Goal: Check status: Check status

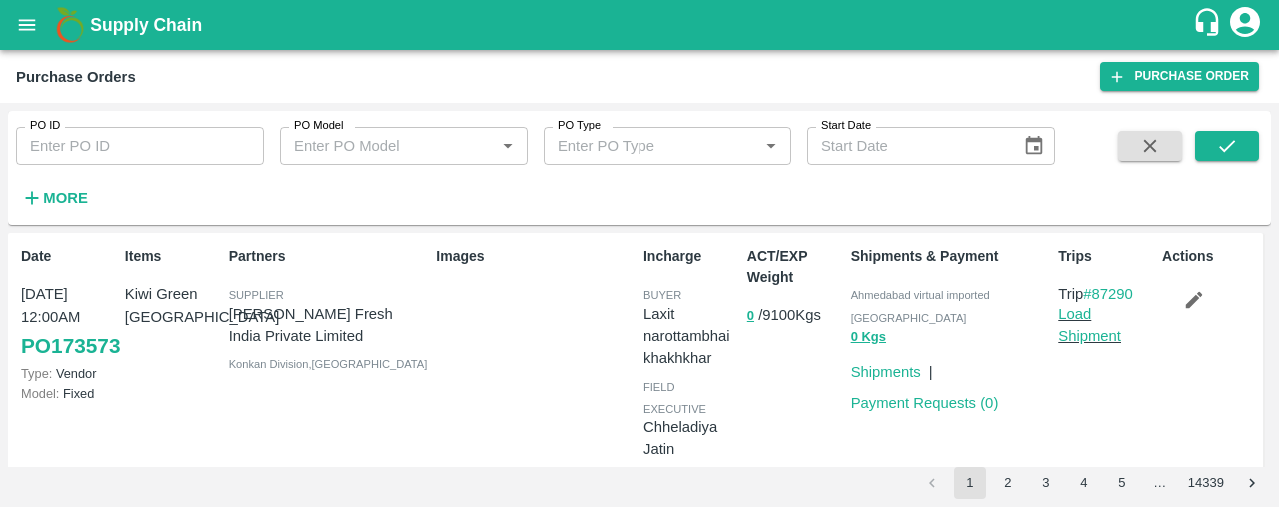
click at [64, 193] on strong "More" at bounding box center [65, 198] width 45 height 16
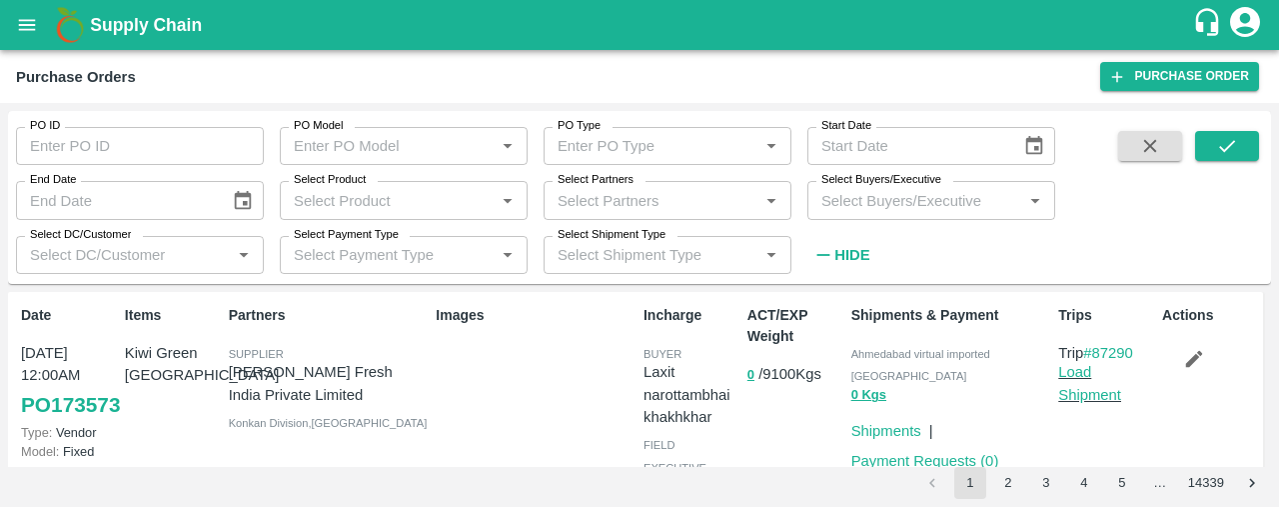
click at [583, 200] on input "Select Partners" at bounding box center [651, 200] width 203 height 26
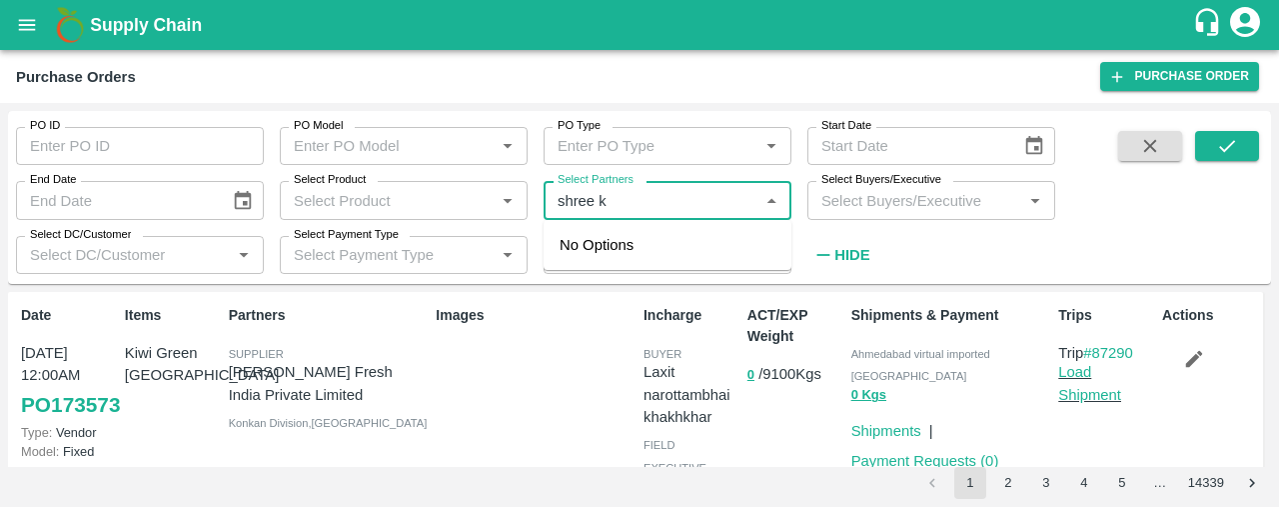
type input "shree kr"
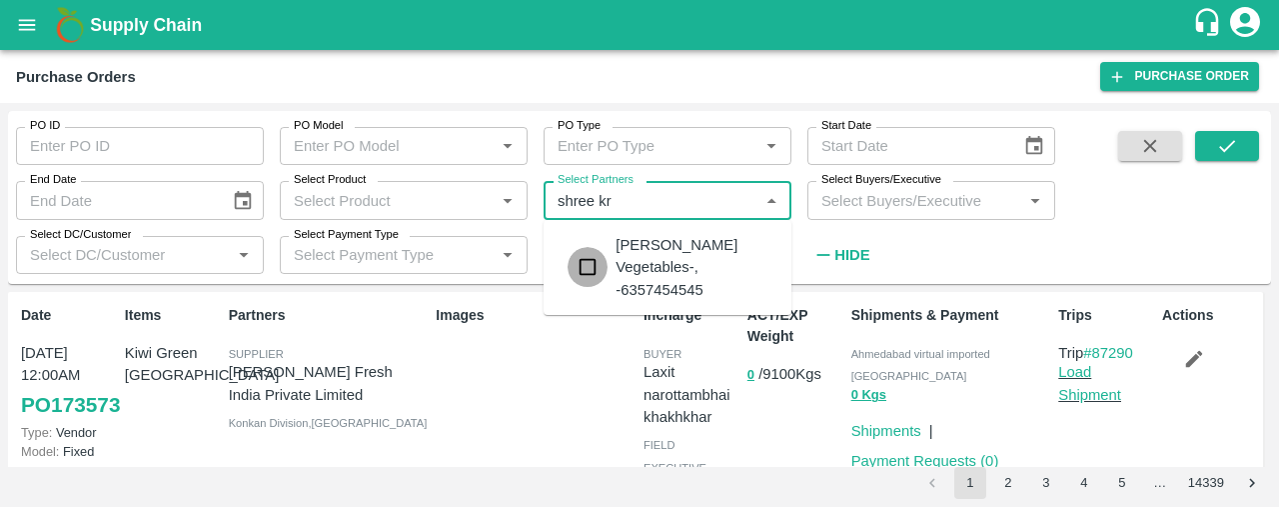
click at [590, 262] on input "checkbox" at bounding box center [588, 267] width 40 height 40
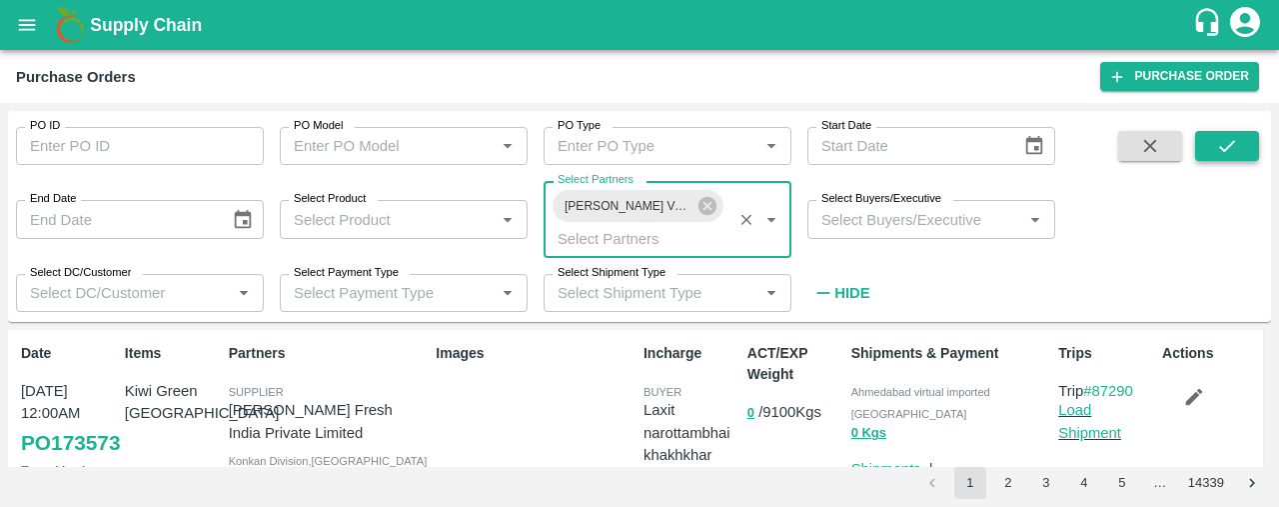
click at [1222, 142] on icon "submit" at bounding box center [1227, 146] width 22 height 22
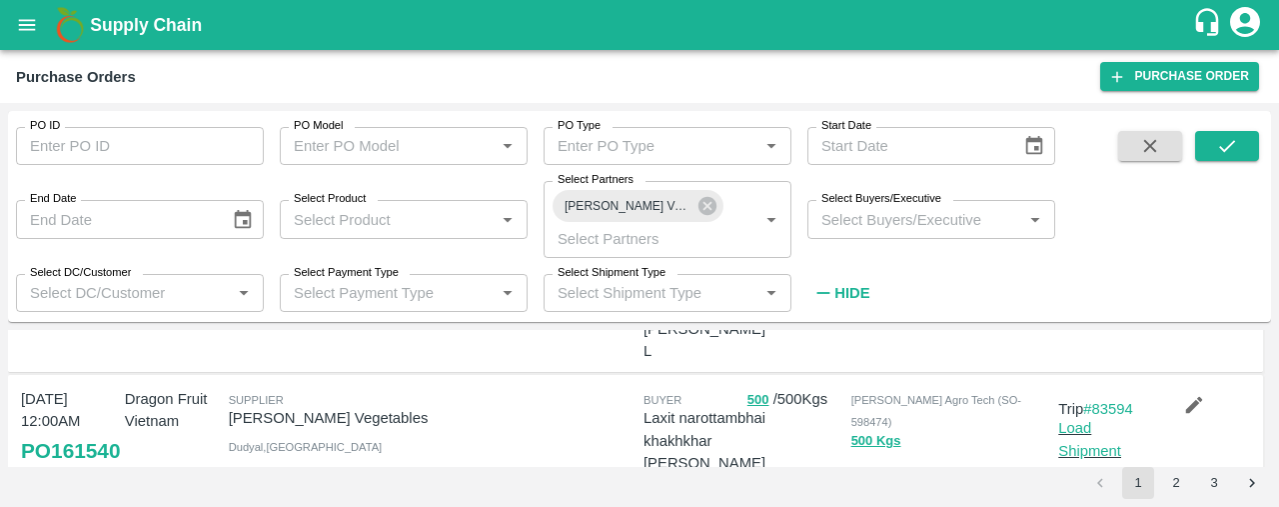
scroll to position [663, 0]
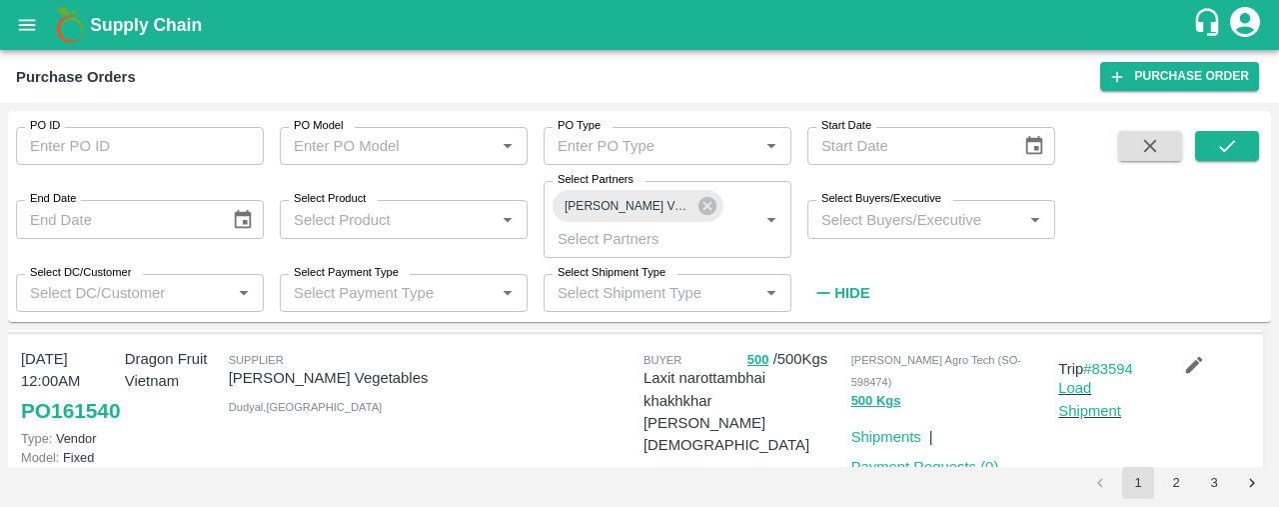
click at [58, 419] on link "PO 161540" at bounding box center [70, 411] width 99 height 36
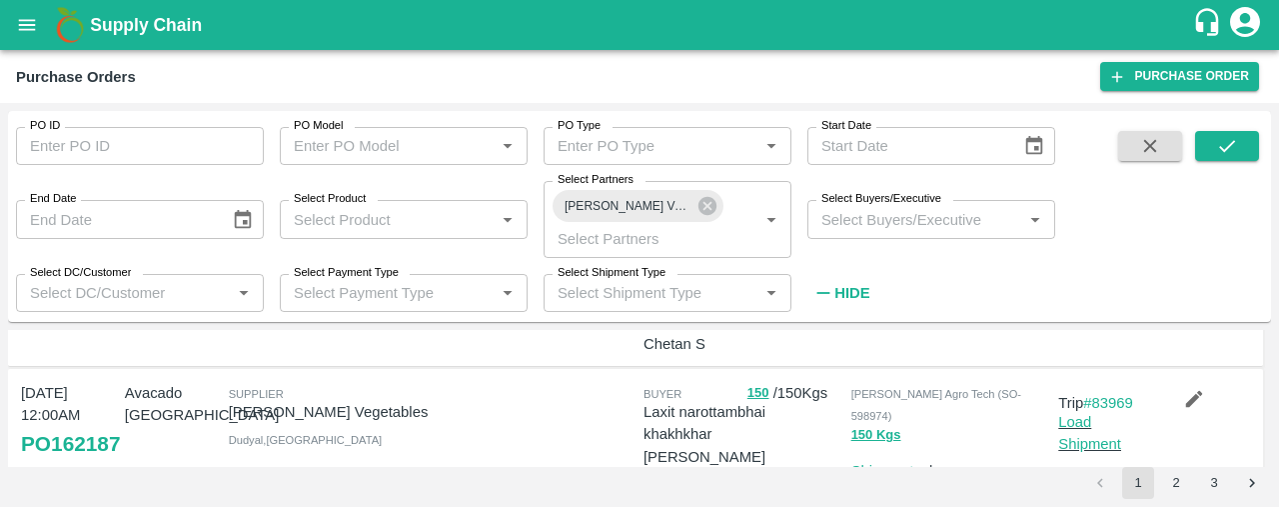
scroll to position [416, 0]
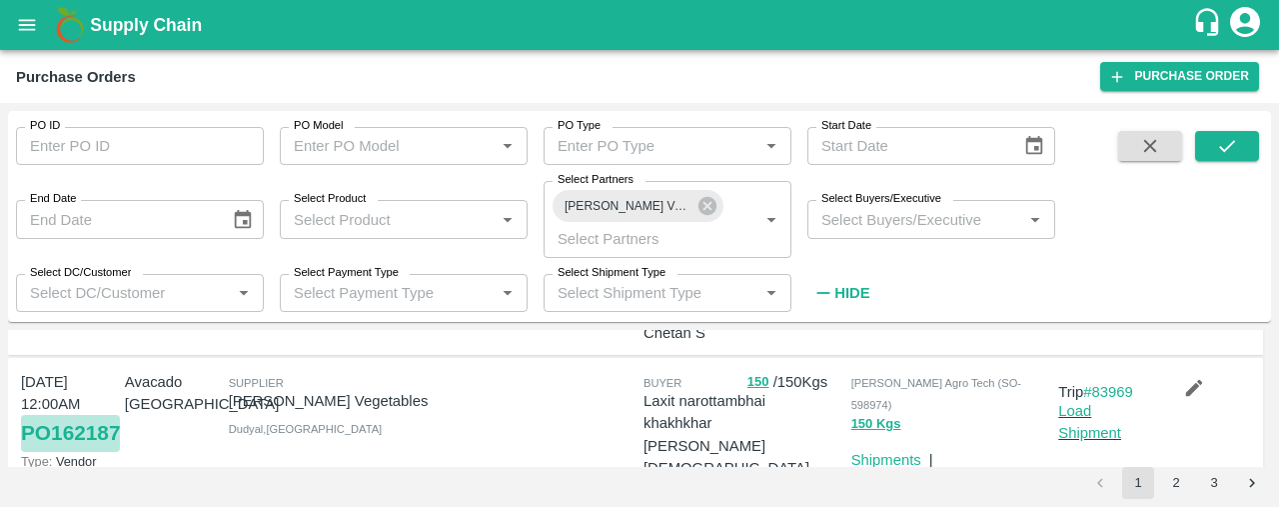
click at [38, 448] on link "PO 162187" at bounding box center [70, 433] width 99 height 36
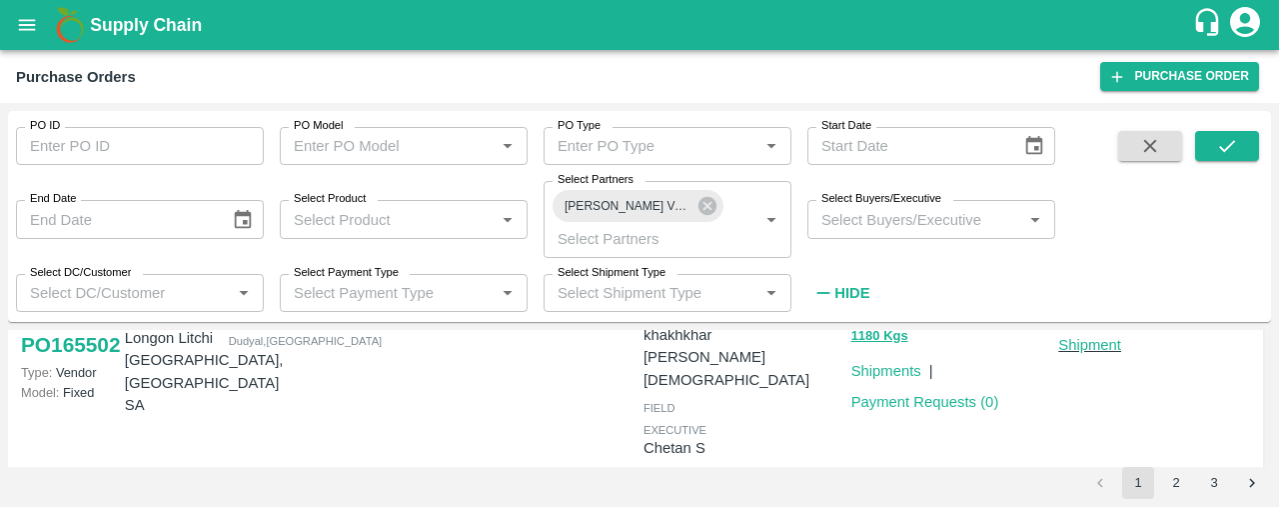
scroll to position [249, 0]
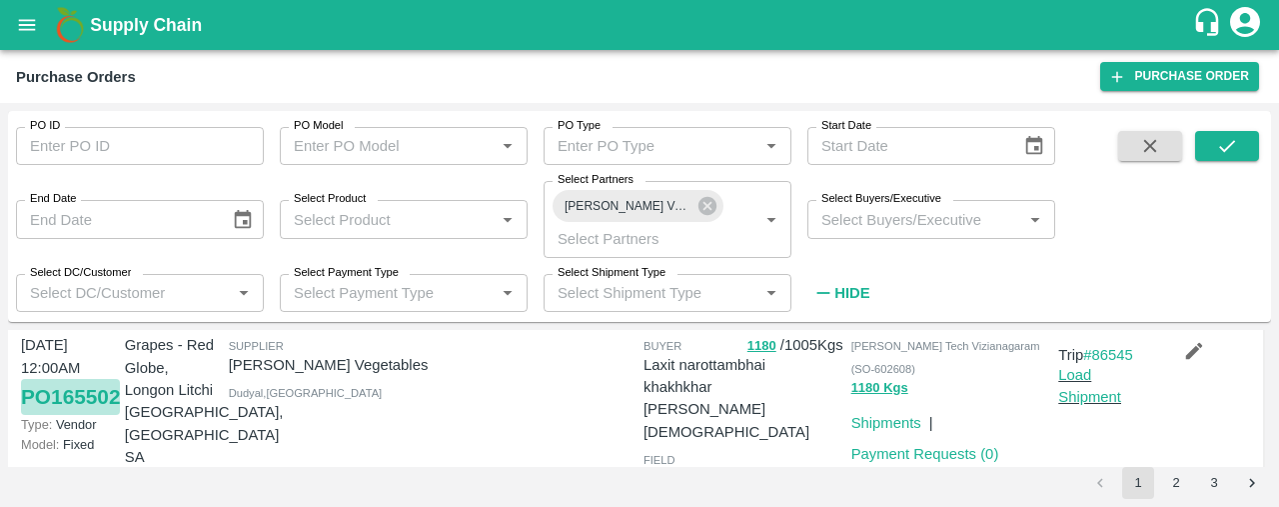
click at [43, 401] on link "PO 165502" at bounding box center [70, 397] width 99 height 36
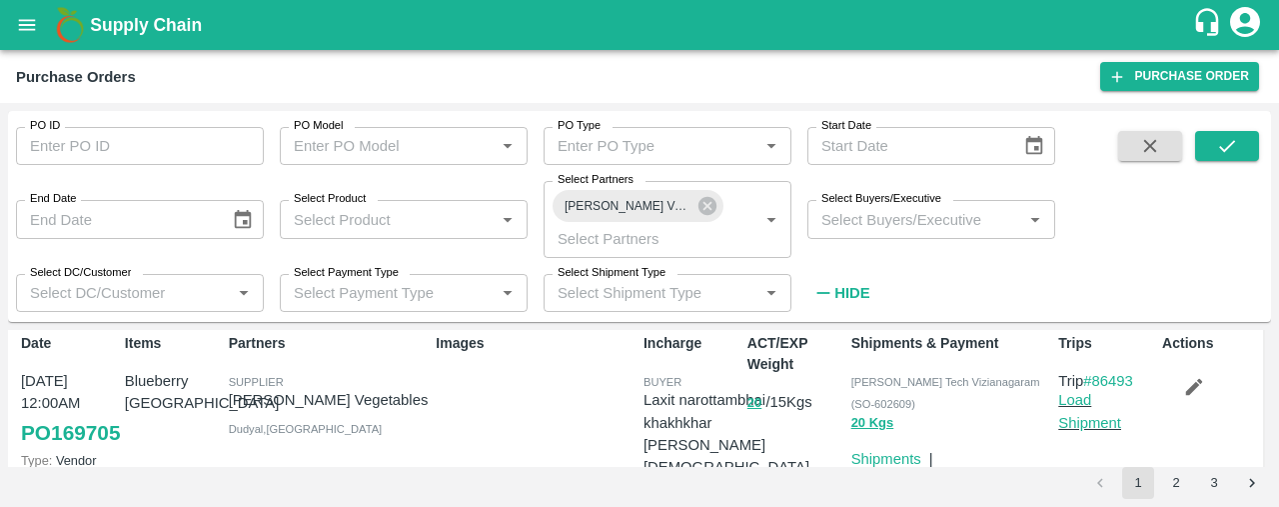
scroll to position [41, 0]
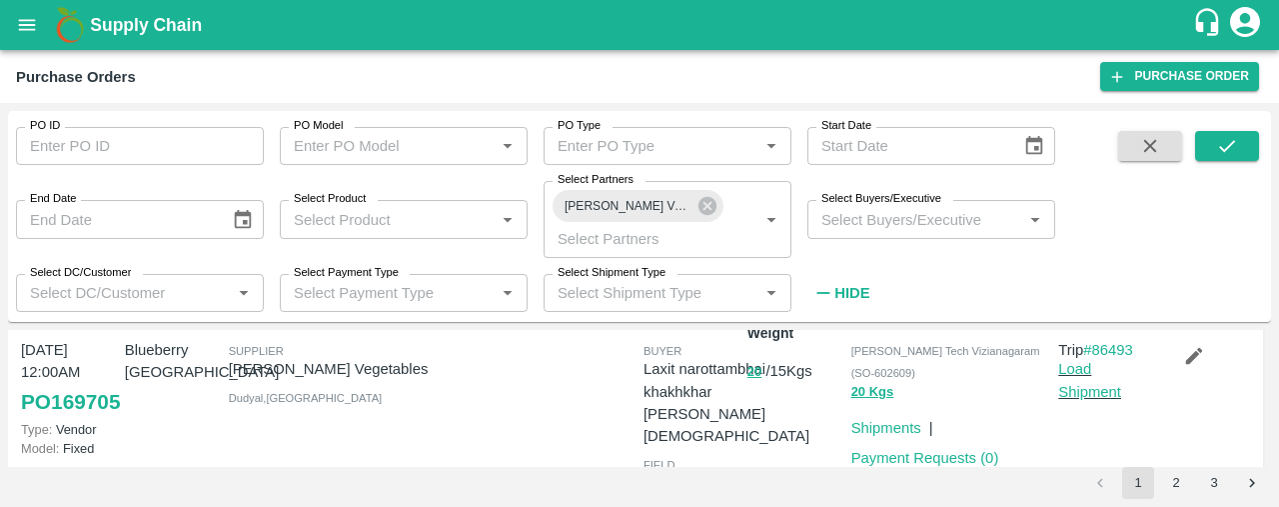
click at [52, 417] on link "PO 169705" at bounding box center [70, 402] width 99 height 36
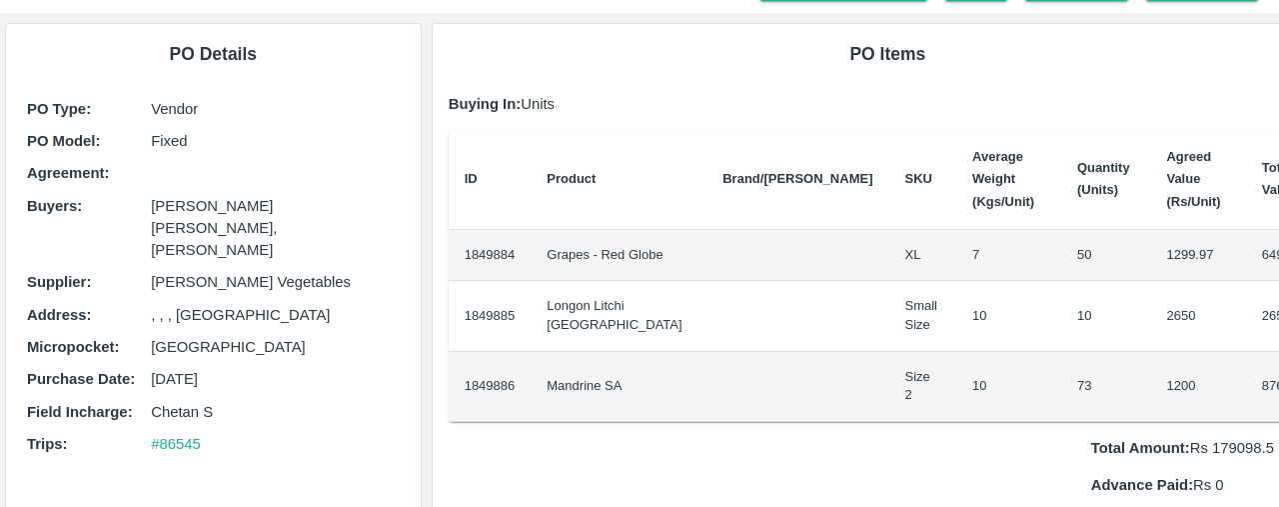
scroll to position [99, 0]
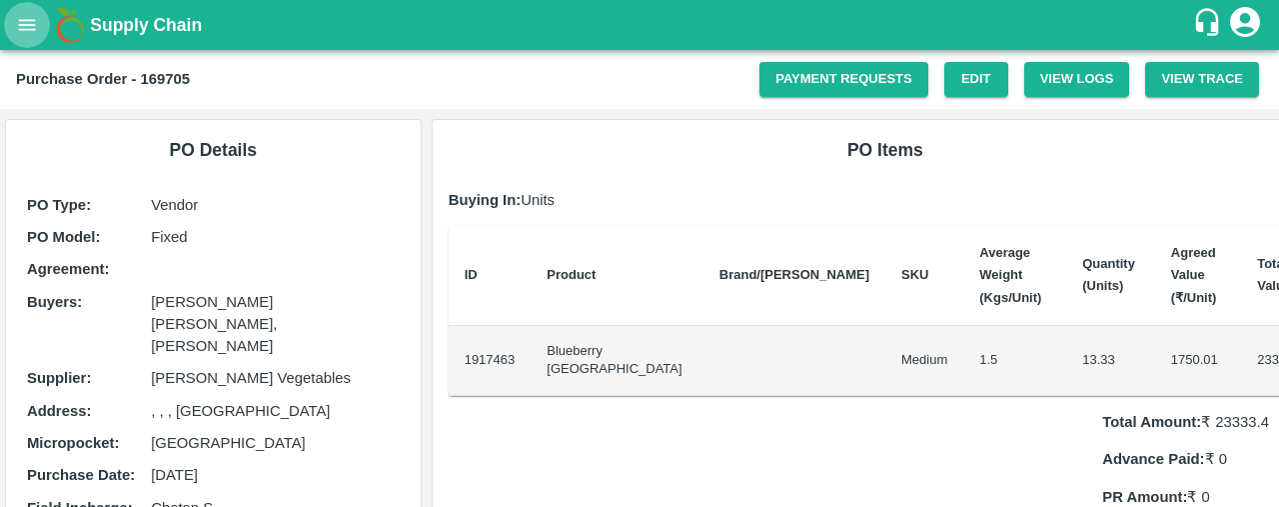
click at [30, 35] on icon "open drawer" at bounding box center [27, 25] width 22 height 22
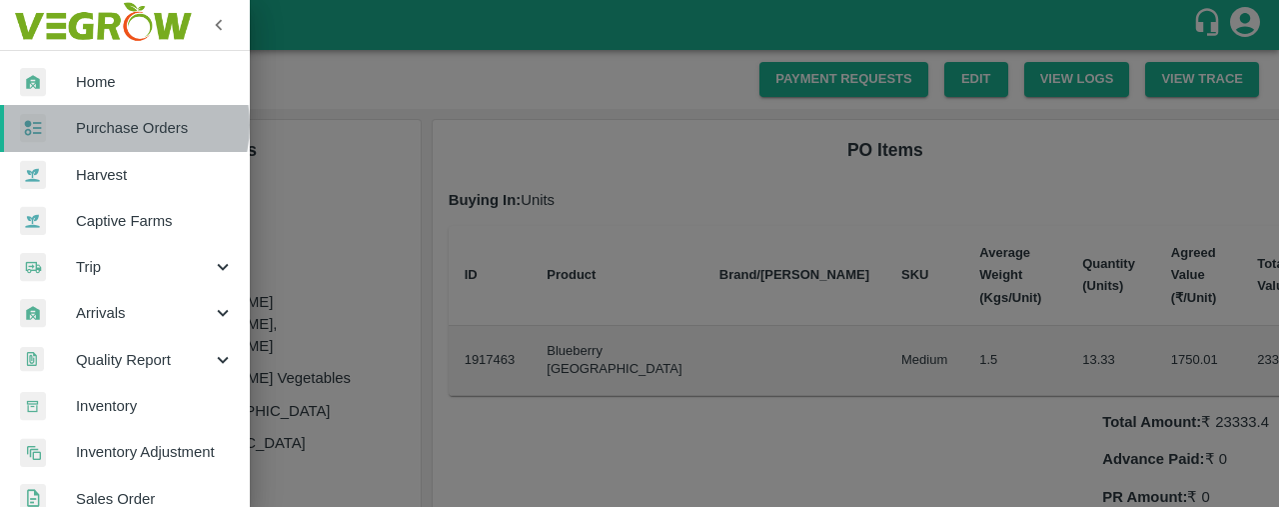
click at [120, 125] on span "Purchase Orders" at bounding box center [155, 128] width 158 height 22
